Goal: Navigation & Orientation: Find specific page/section

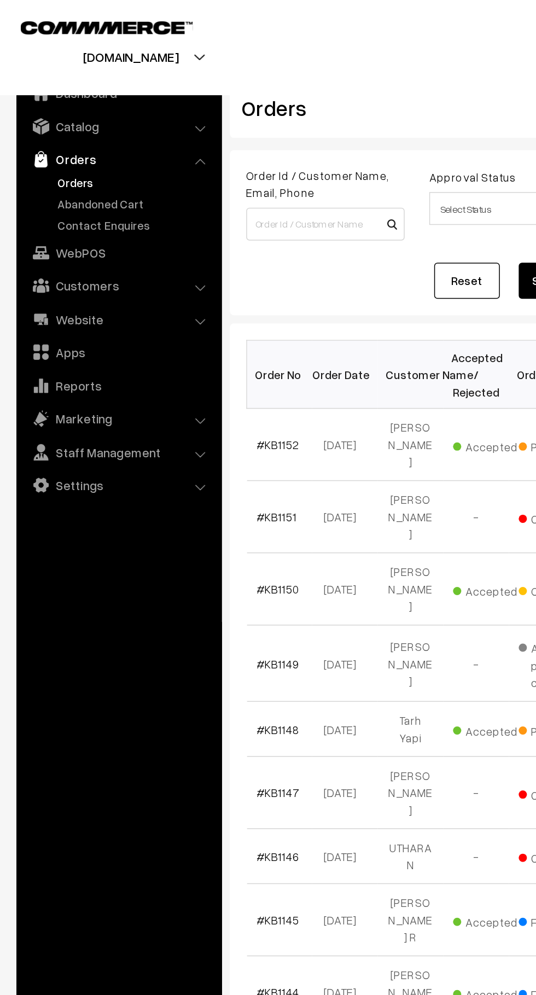
click at [81, 135] on link "Abandoned Cart" at bounding box center [90, 135] width 108 height 11
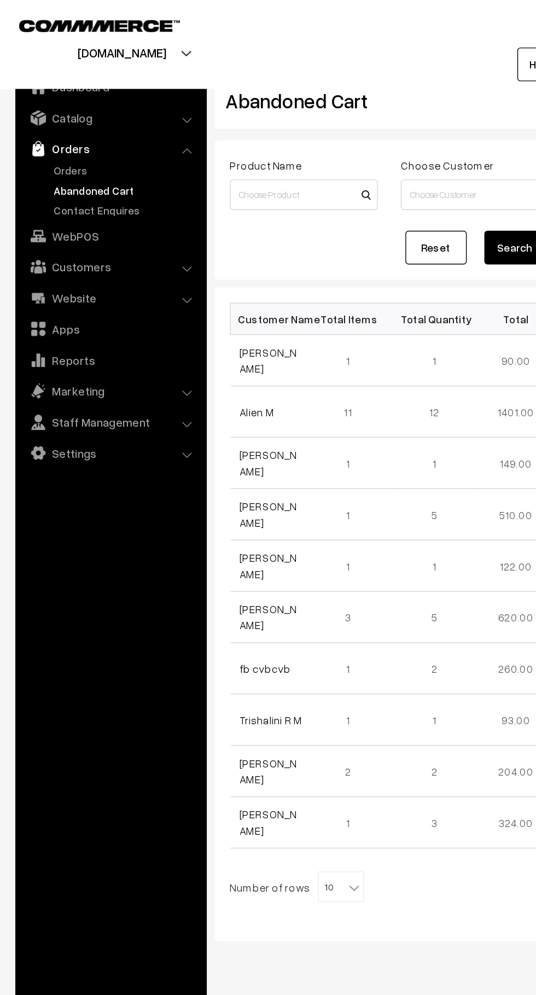
click at [60, 120] on link "Orders" at bounding box center [90, 121] width 108 height 11
